Goal: Information Seeking & Learning: Learn about a topic

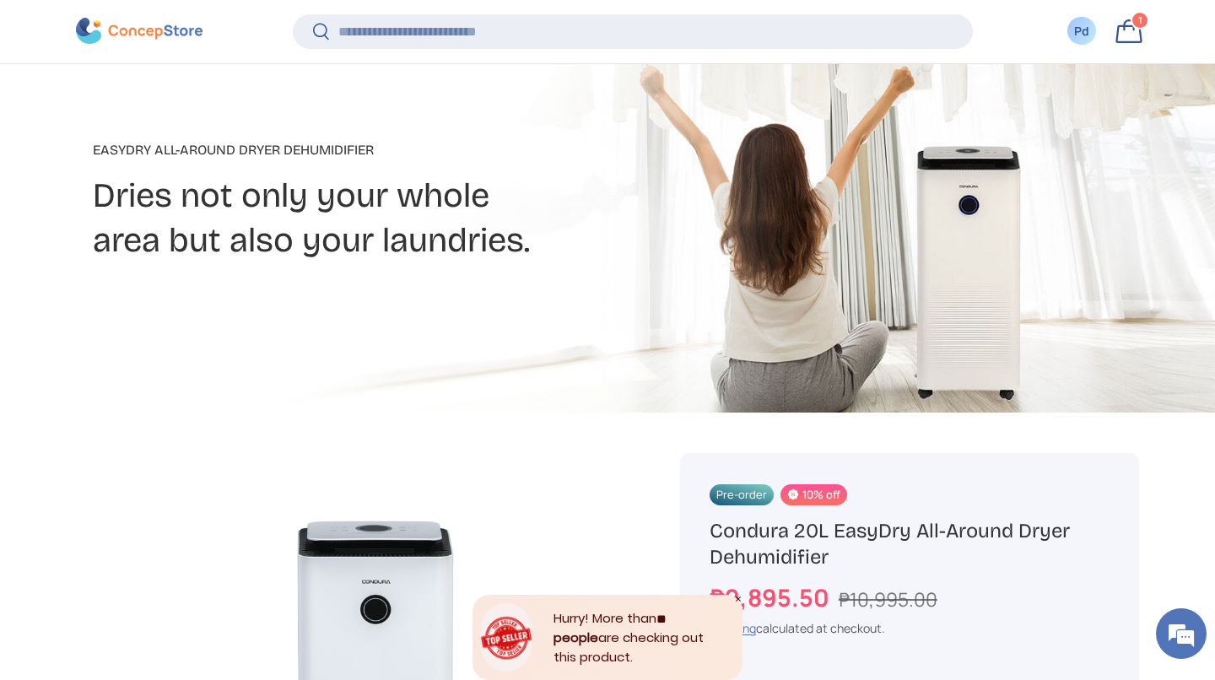
scroll to position [234, 0]
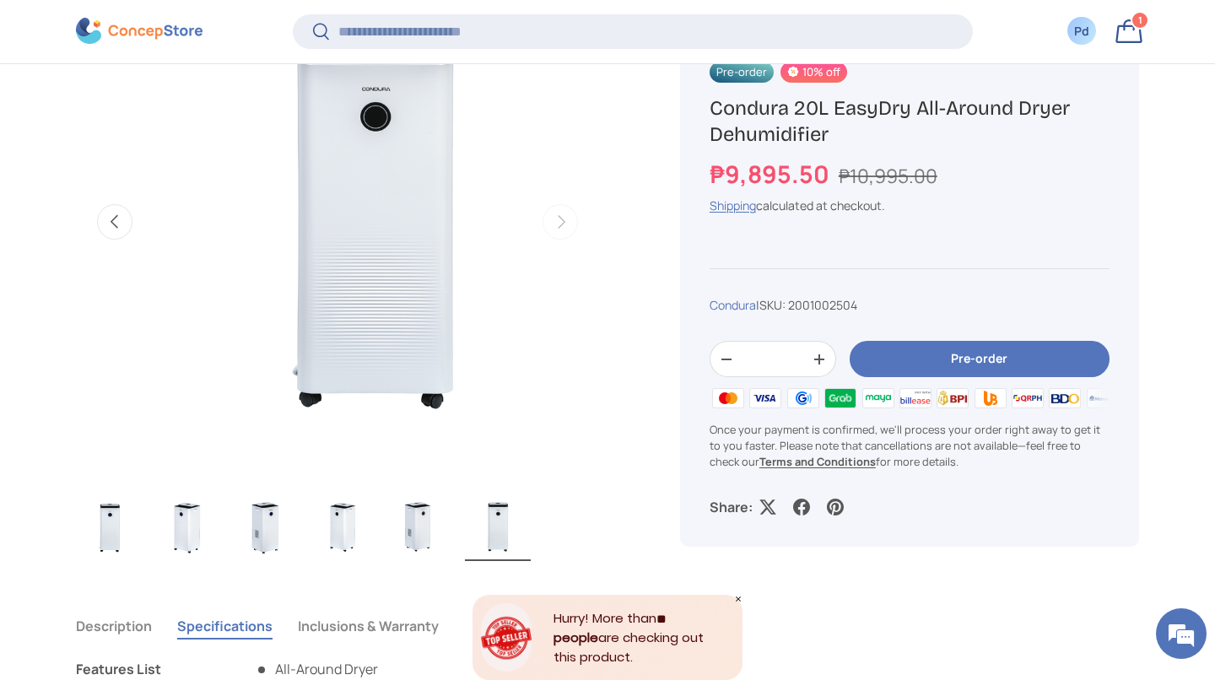
scroll to position [724, 0]
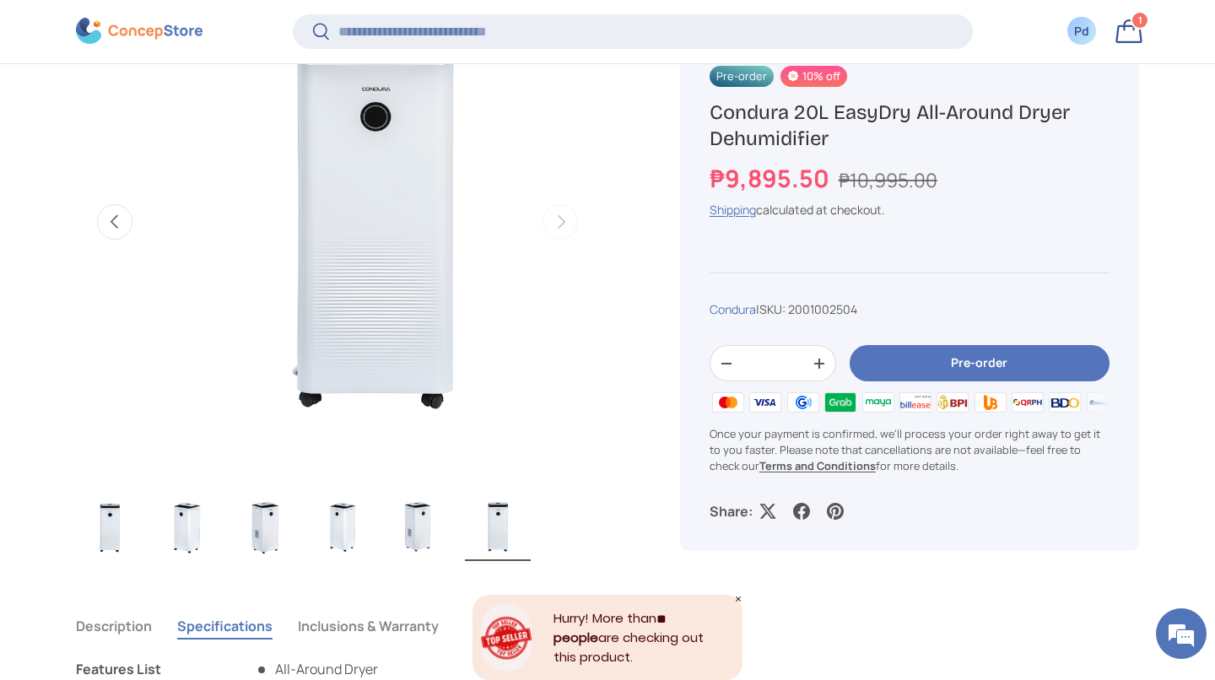
click at [197, 561] on img "Gallery Viewer" at bounding box center [187, 528] width 66 height 68
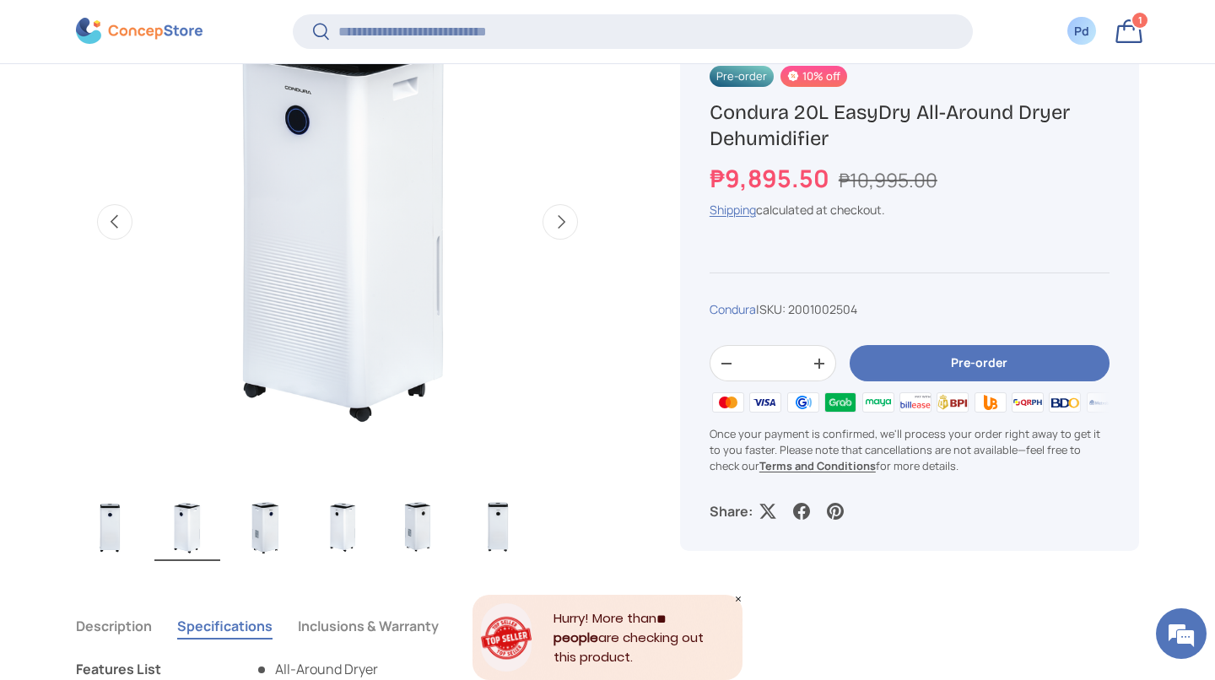
click at [263, 540] on img "Gallery Viewer" at bounding box center [265, 528] width 66 height 68
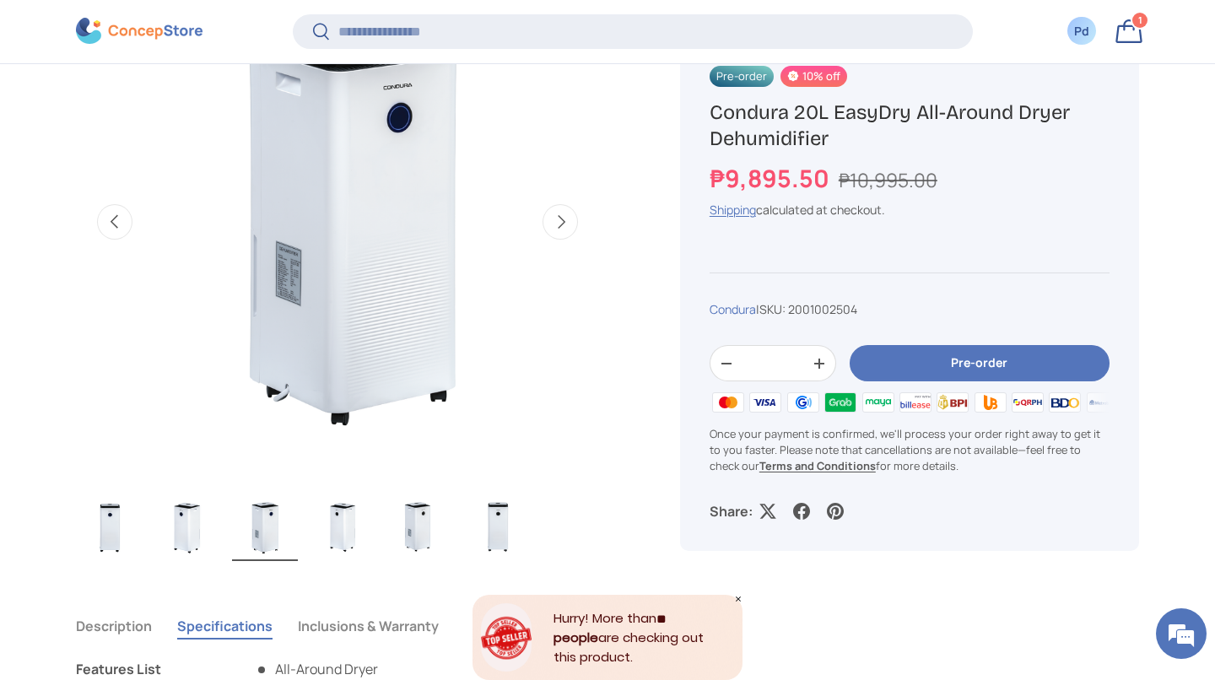
click at [185, 546] on img "Gallery Viewer" at bounding box center [187, 528] width 66 height 68
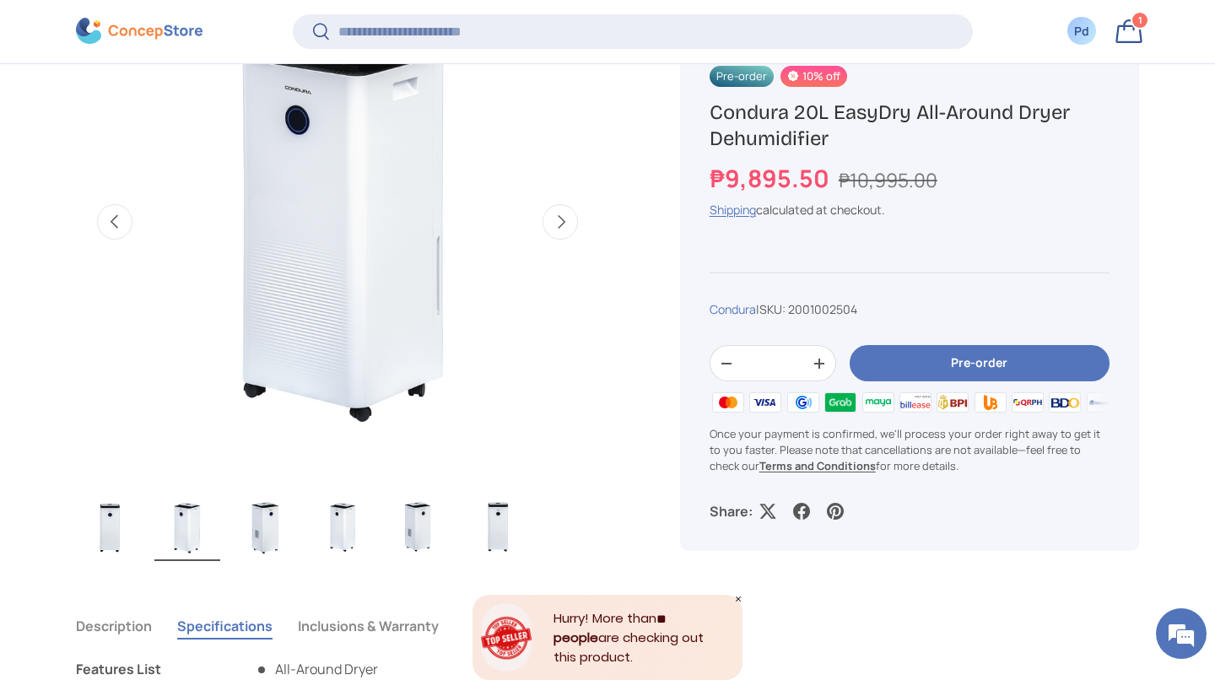
click at [267, 561] on img "Gallery Viewer" at bounding box center [265, 528] width 66 height 68
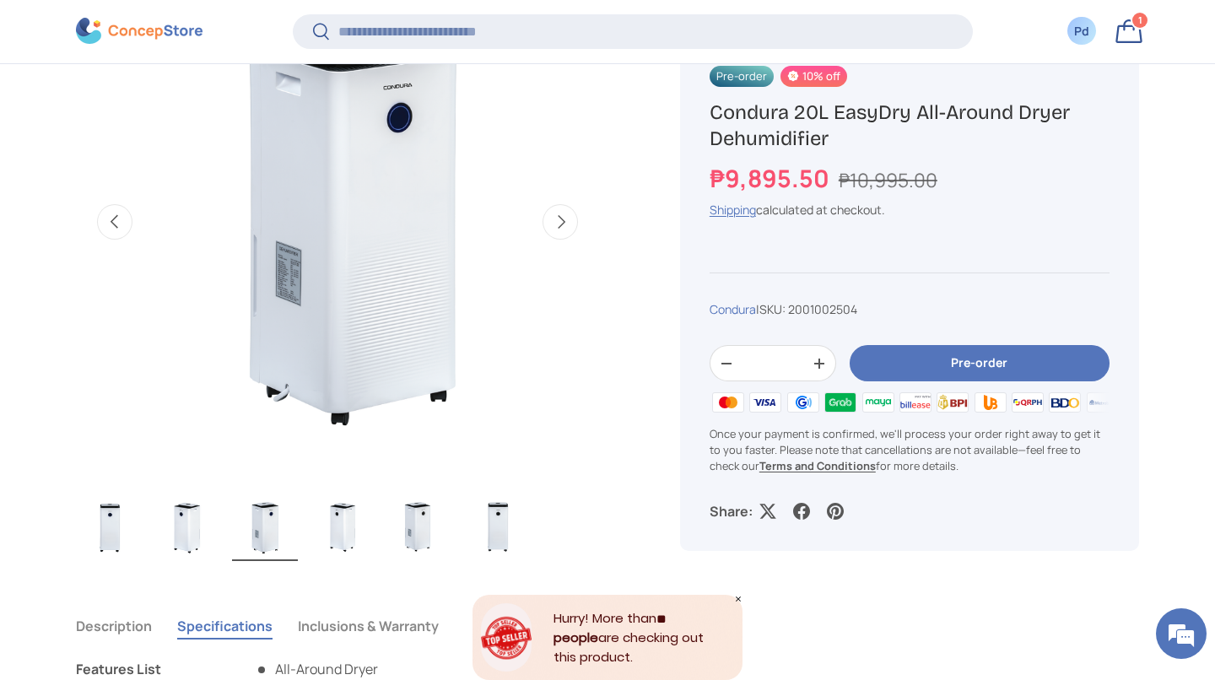
click at [339, 559] on img "Gallery Viewer" at bounding box center [343, 528] width 66 height 68
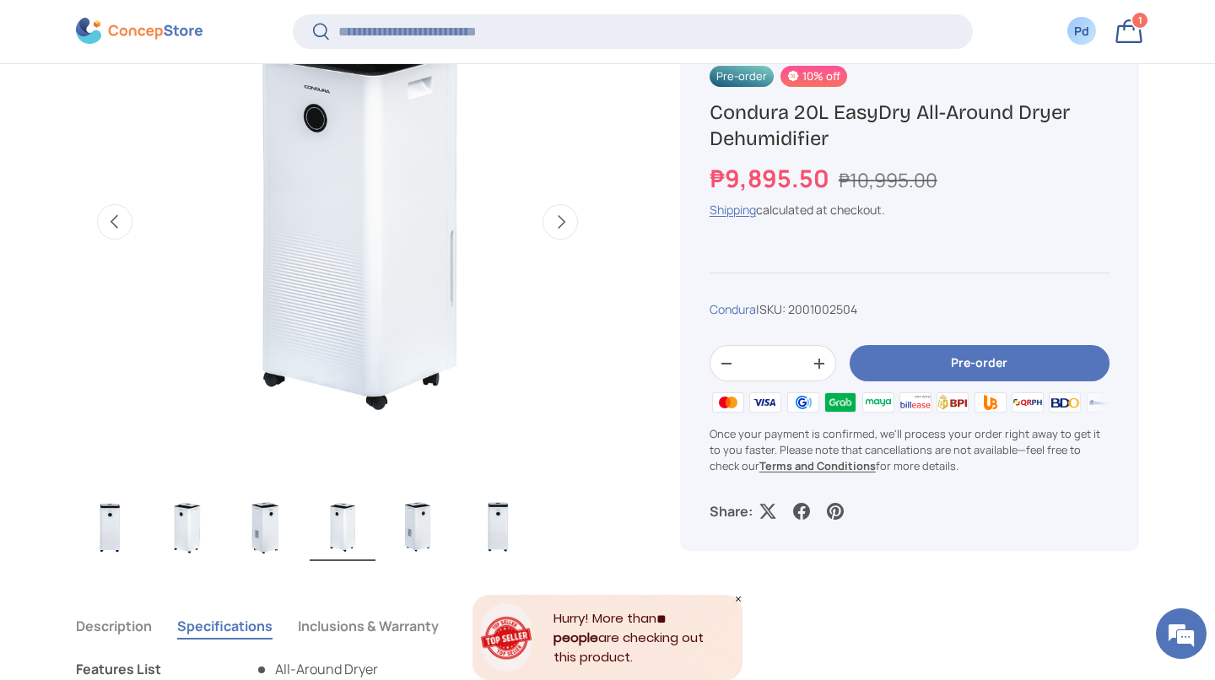
click at [423, 543] on img "Gallery Viewer" at bounding box center [420, 528] width 66 height 68
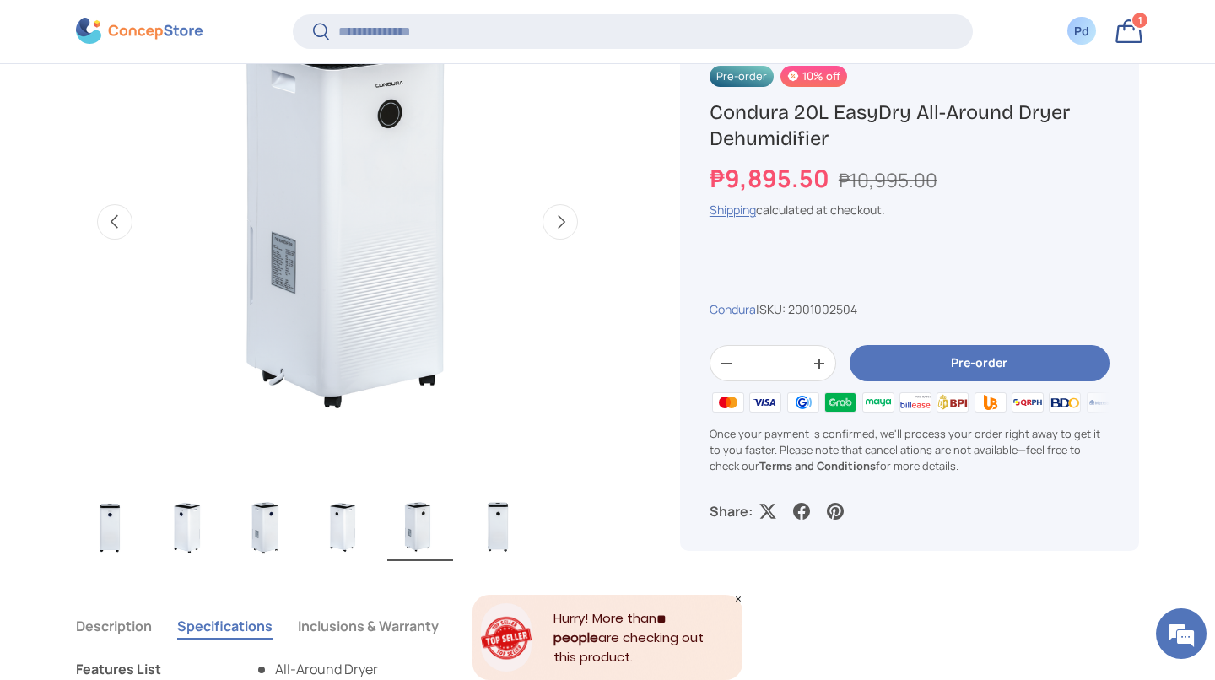
click at [510, 545] on img "Gallery Viewer" at bounding box center [498, 528] width 66 height 68
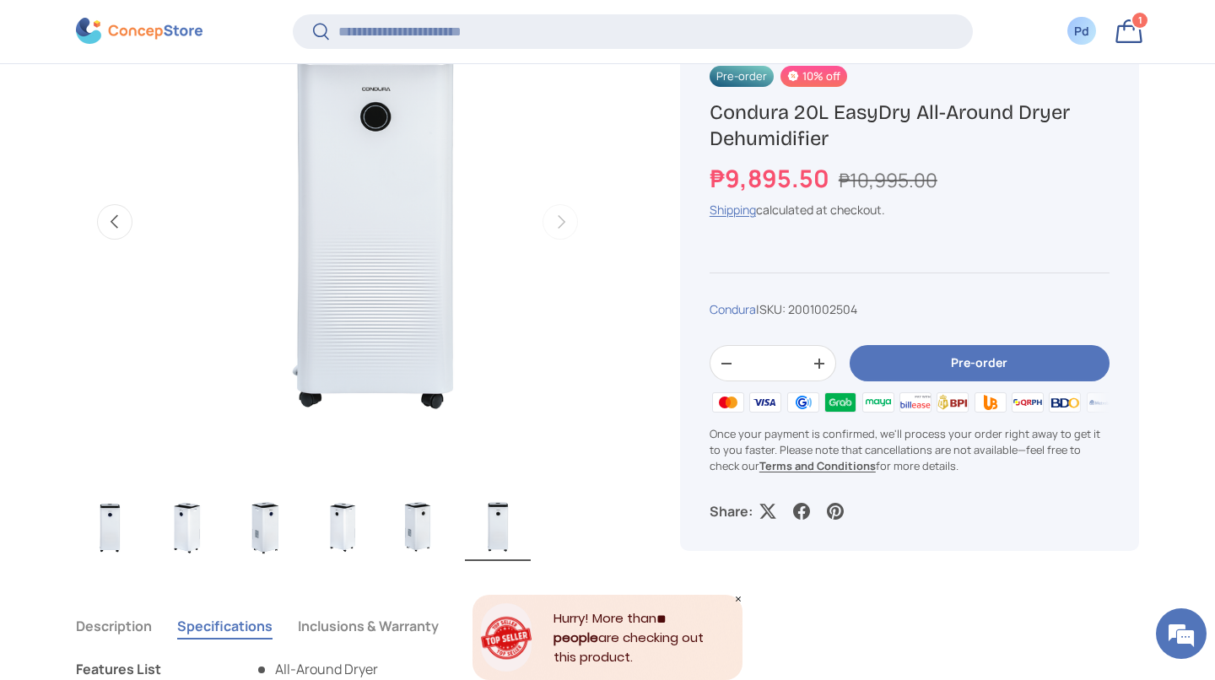
click at [518, 527] on img "Gallery Viewer" at bounding box center [498, 528] width 66 height 68
click at [439, 549] on img "Gallery Viewer" at bounding box center [420, 528] width 66 height 68
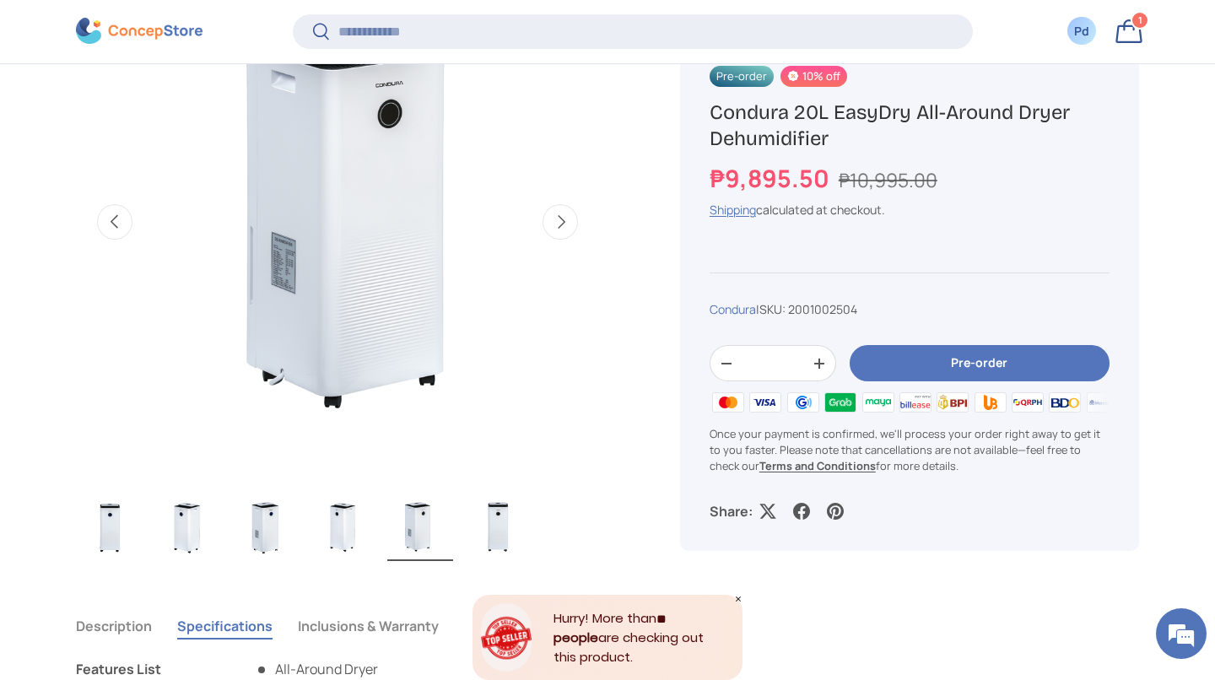
click at [376, 550] on img "Gallery Viewer" at bounding box center [343, 528] width 66 height 68
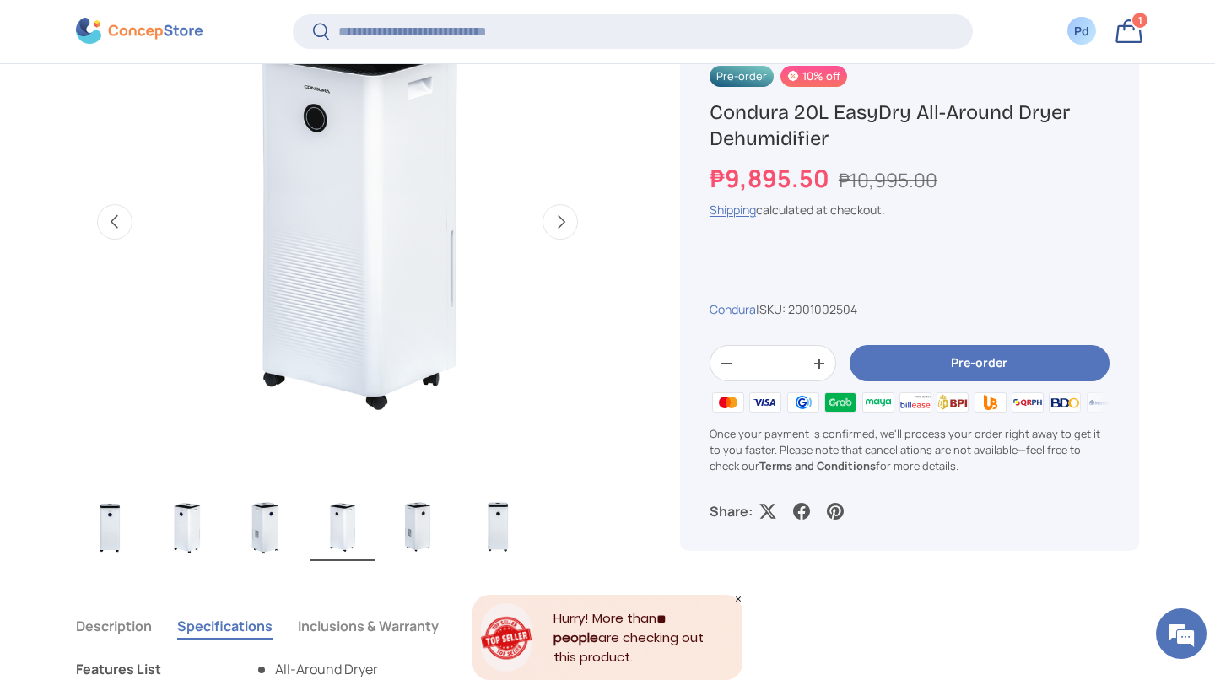
click at [344, 561] on img "Gallery Viewer" at bounding box center [343, 528] width 66 height 68
click at [266, 554] on img "Gallery Viewer" at bounding box center [265, 528] width 66 height 68
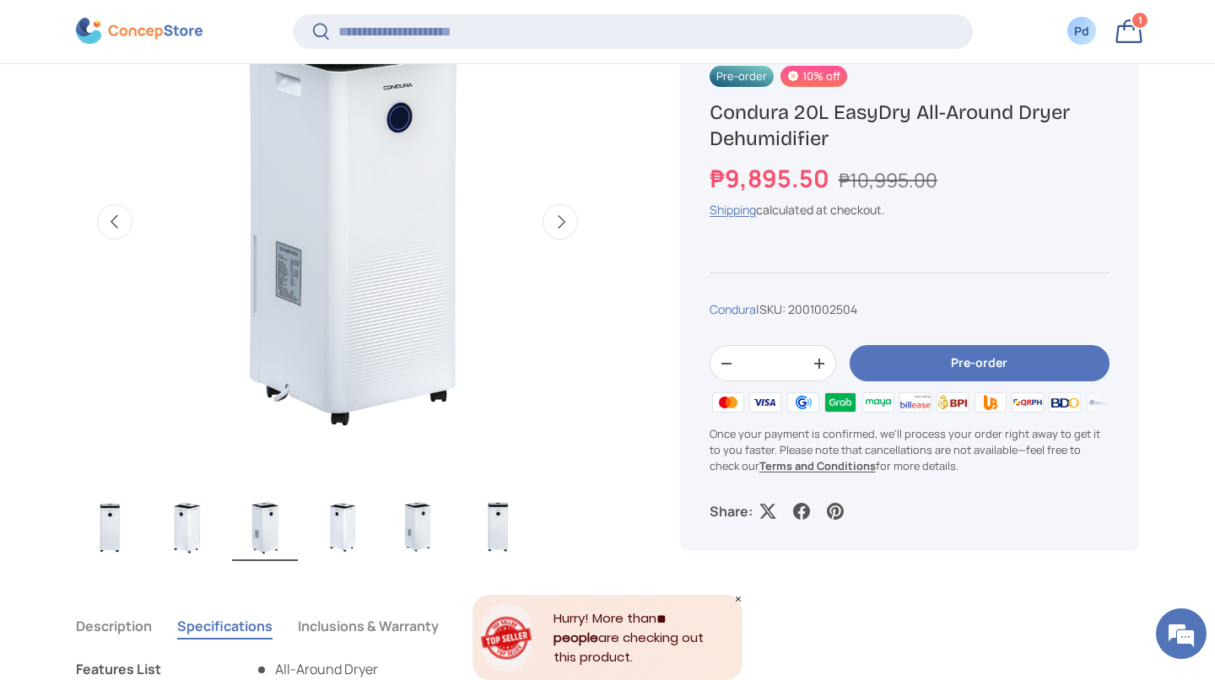
click at [203, 556] on img "Gallery Viewer" at bounding box center [187, 528] width 66 height 68
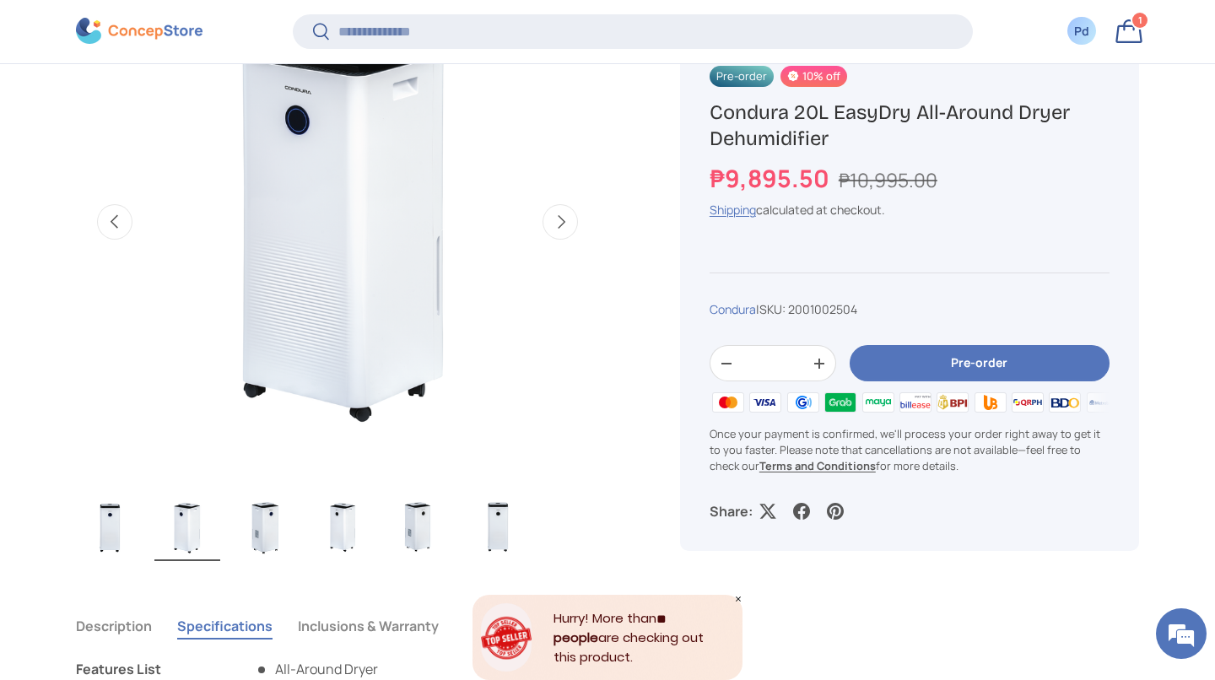
click at [263, 551] on img "Gallery Viewer" at bounding box center [265, 528] width 66 height 68
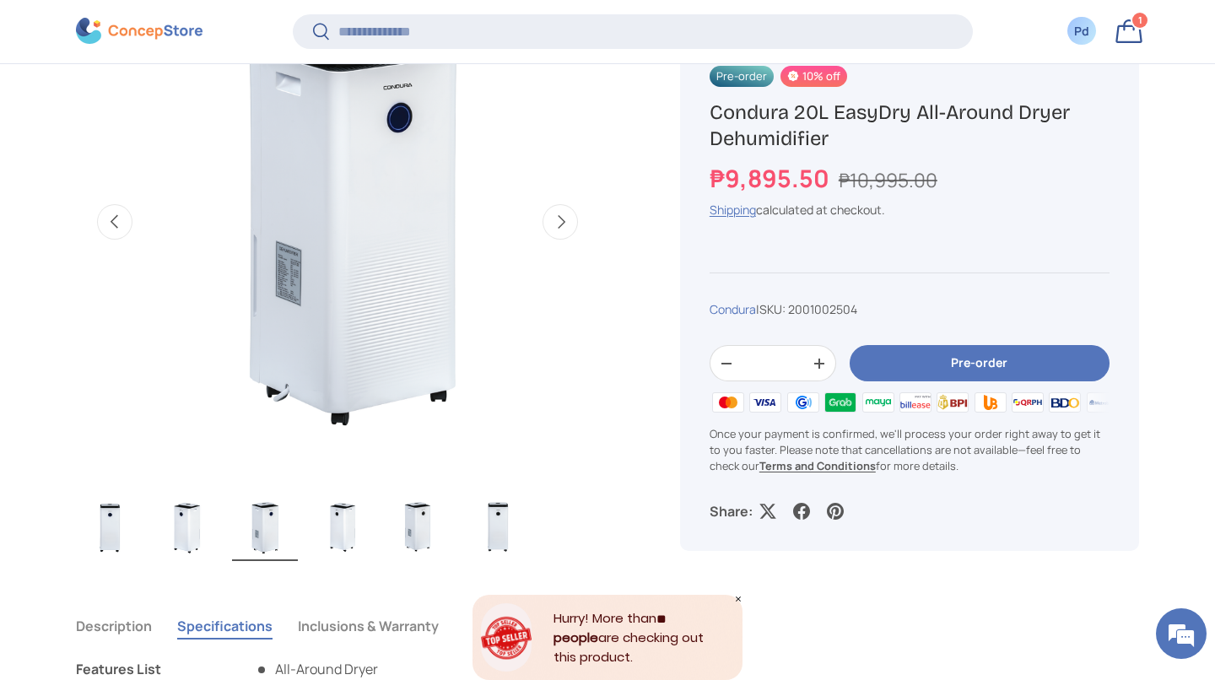
click at [353, 560] on img "Gallery Viewer" at bounding box center [343, 528] width 66 height 68
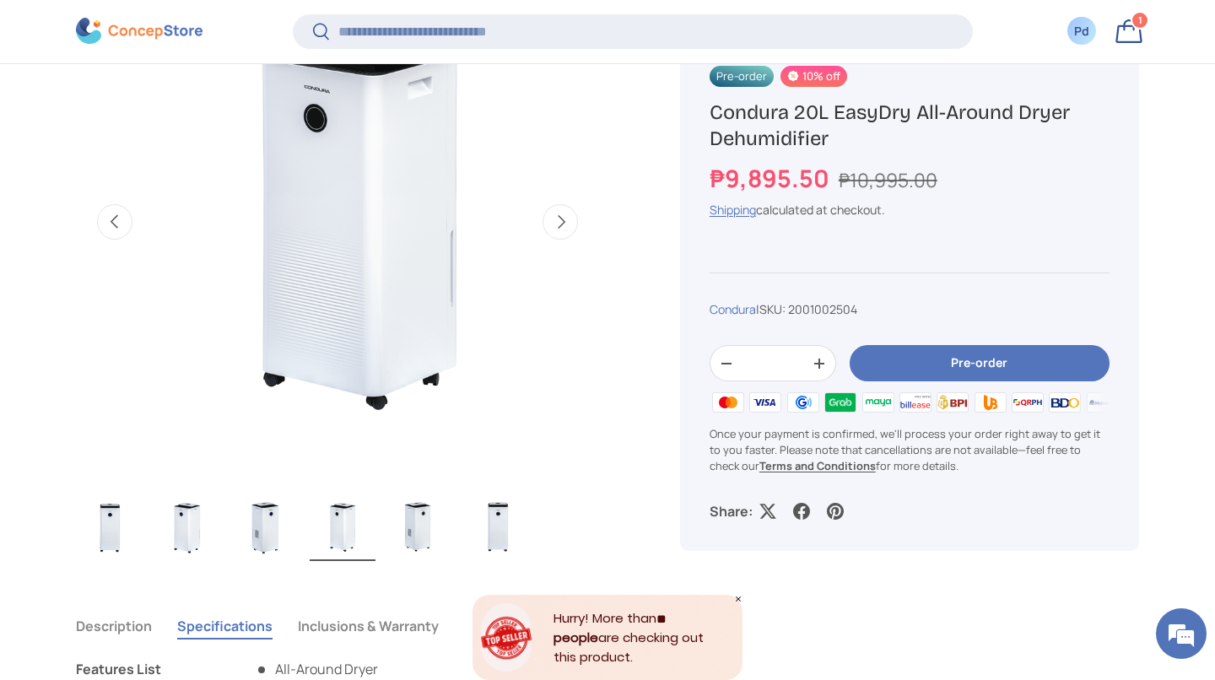
click at [423, 558] on img "Gallery Viewer" at bounding box center [420, 528] width 66 height 68
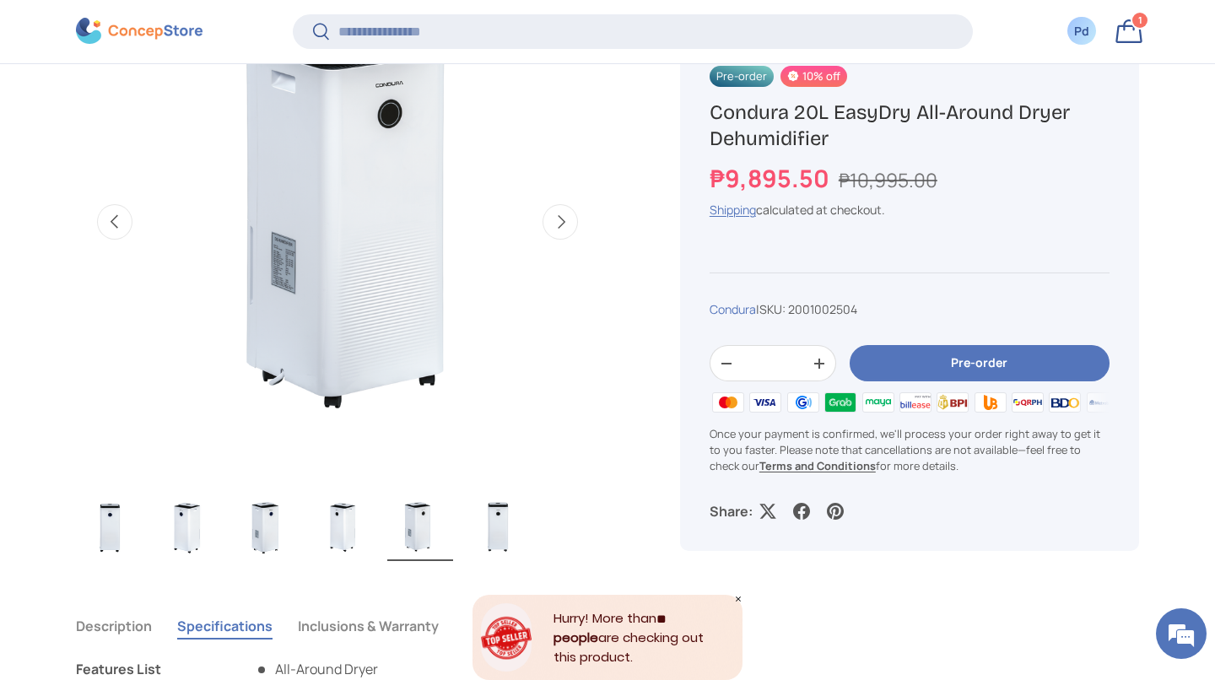
click at [501, 558] on img "Gallery Viewer" at bounding box center [498, 528] width 66 height 68
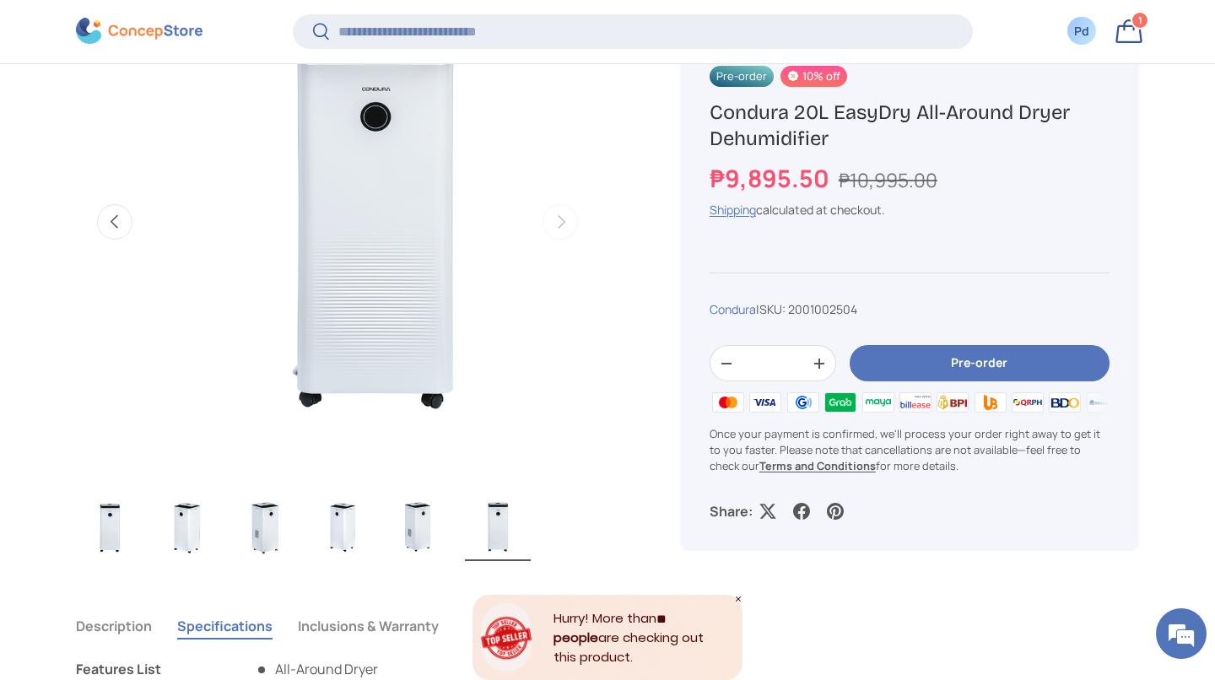
click at [116, 560] on img "Gallery Viewer" at bounding box center [110, 528] width 66 height 68
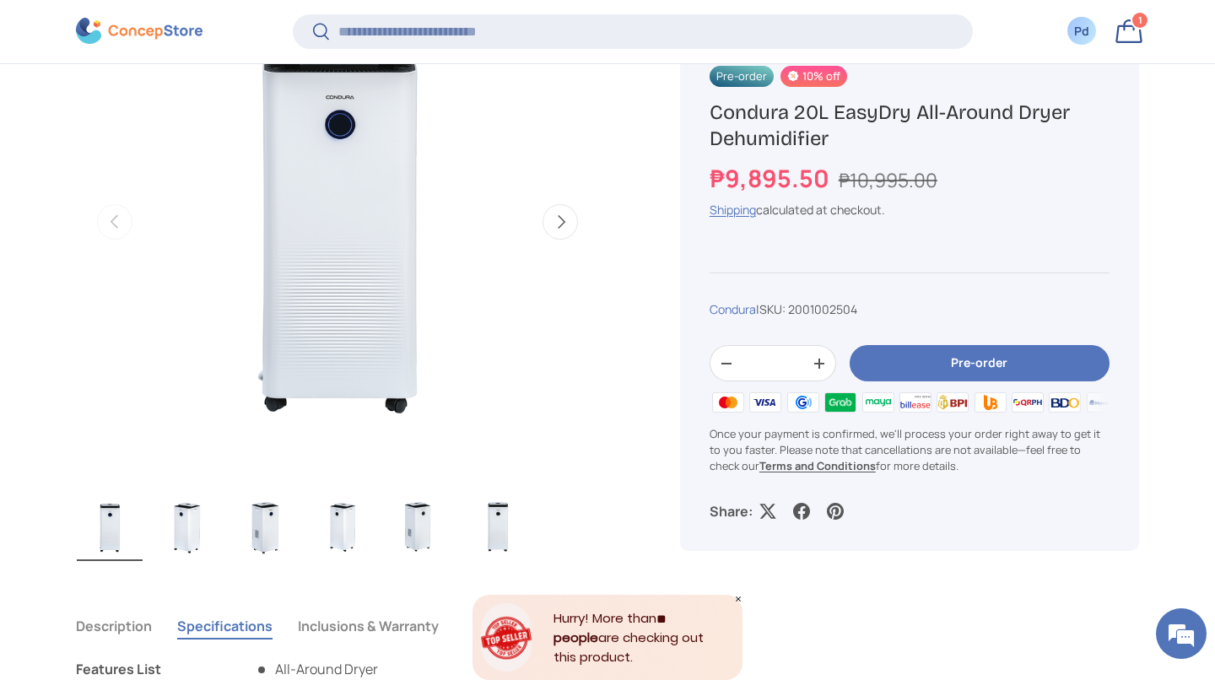
click at [194, 559] on img "Gallery Viewer" at bounding box center [187, 528] width 66 height 68
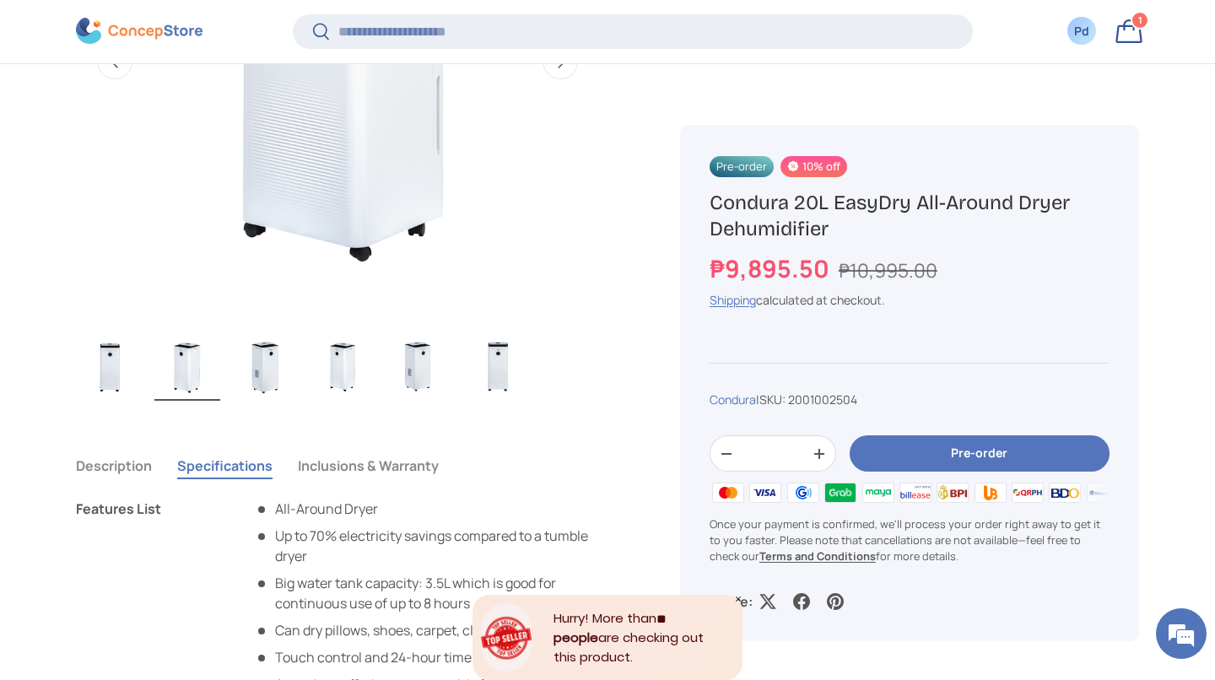
scroll to position [886, 0]
